Goal: Information Seeking & Learning: Learn about a topic

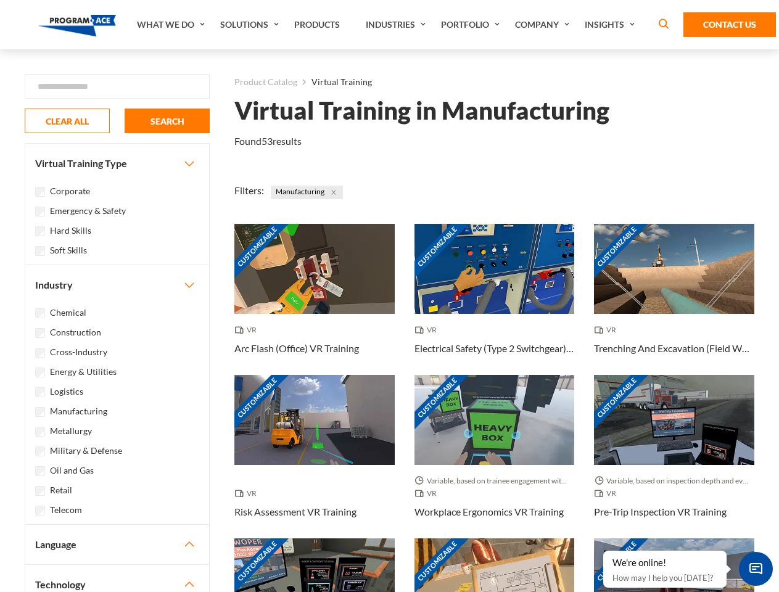
click at [172, 25] on link "What We Do" at bounding box center [172, 24] width 83 height 49
click at [251, 25] on link "Solutions" at bounding box center [251, 24] width 74 height 49
click at [397, 25] on link "Industries" at bounding box center [397, 24] width 75 height 49
click at [545, 25] on link "Company" at bounding box center [544, 24] width 70 height 49
click at [612, 25] on link "Insights" at bounding box center [611, 24] width 65 height 49
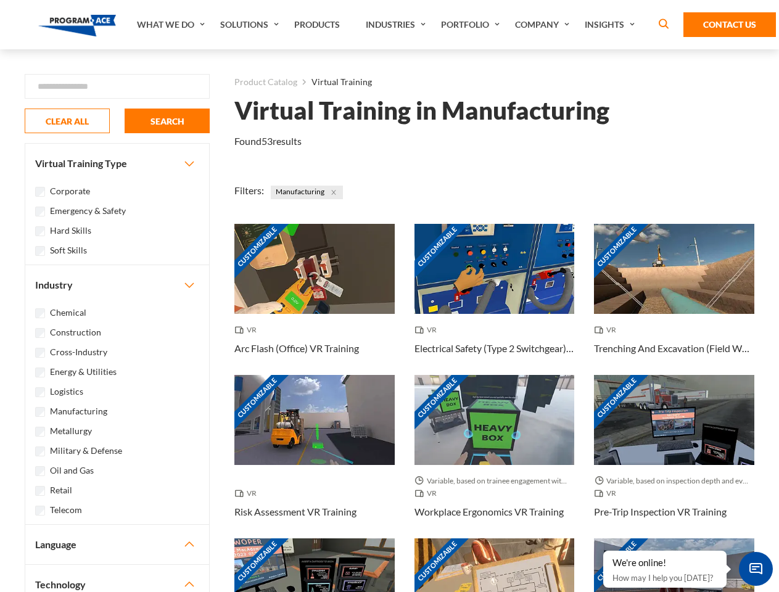
click at [0, 0] on div "Blog White Papers News" at bounding box center [0, 0] width 0 height 0
click at [0, 0] on strong "How Virtual Learning Can Enhance Workforce Productivity: A Guide for L&D Manage…" at bounding box center [0, 0] width 0 height 0
click at [756, 569] on span "Minimize live chat window" at bounding box center [756, 569] width 45 height 45
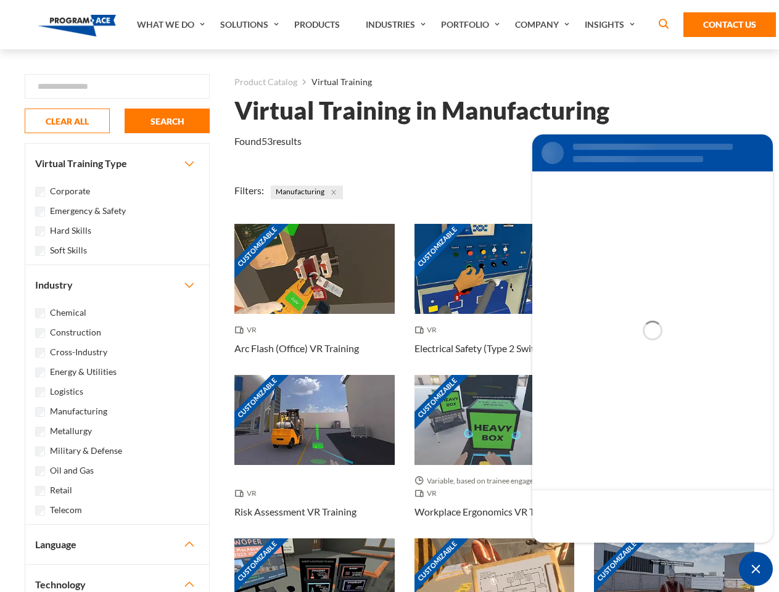
click at [604, 552] on div "Customizable" at bounding box center [674, 584] width 160 height 90
